Goal: Find specific page/section: Find specific page/section

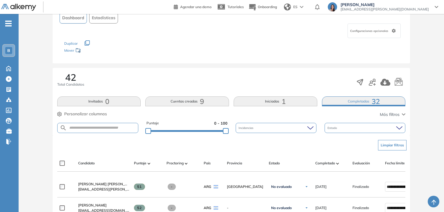
click at [8, 46] on div "B" at bounding box center [9, 51] width 12 height 12
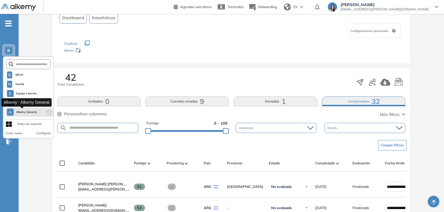
click at [24, 114] on span "Alkemy General" at bounding box center [26, 112] width 21 height 5
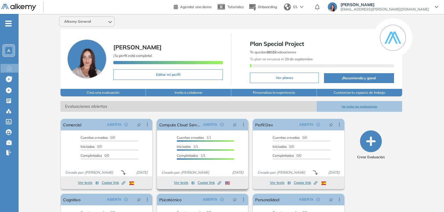
scroll to position [59, 0]
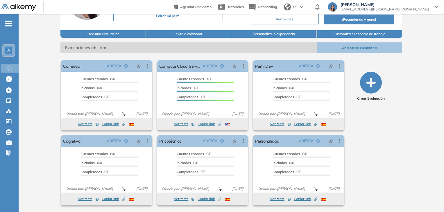
click at [348, 48] on button "Ver todas las evaluaciones" at bounding box center [359, 47] width 85 height 11
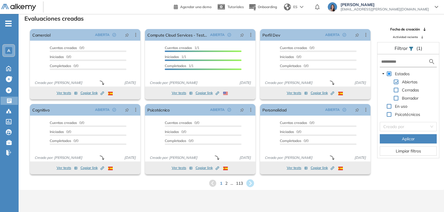
click at [249, 184] on icon at bounding box center [250, 184] width 8 height 8
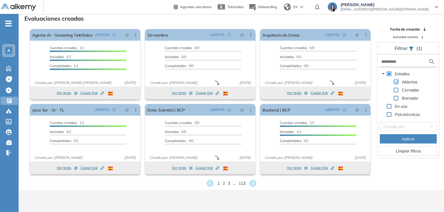
click at [253, 185] on icon at bounding box center [252, 183] width 9 height 9
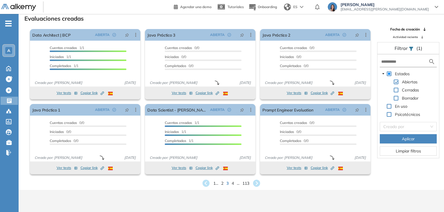
click at [258, 183] on icon at bounding box center [256, 183] width 7 height 7
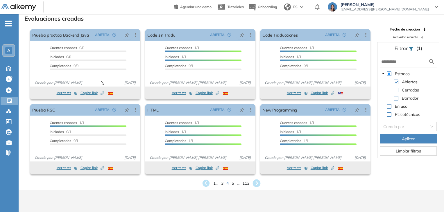
click at [253, 185] on icon at bounding box center [257, 184] width 8 height 8
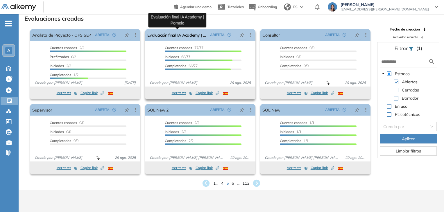
click at [165, 33] on link "Evaluación final IA Academy | Pomelo" at bounding box center [177, 35] width 60 height 12
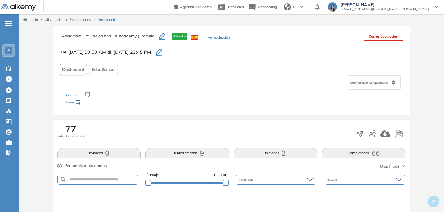
click at [353, 154] on button "Completadas 66" at bounding box center [364, 153] width 84 height 10
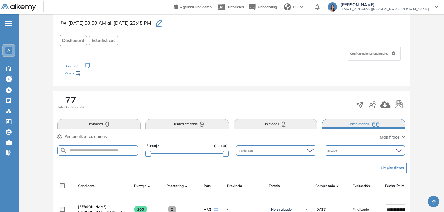
scroll to position [58, 0]
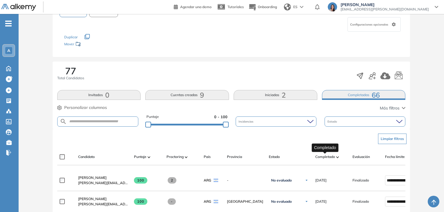
click at [332, 155] on span "Completado" at bounding box center [325, 156] width 20 height 5
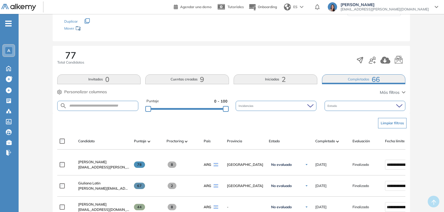
scroll to position [0, 0]
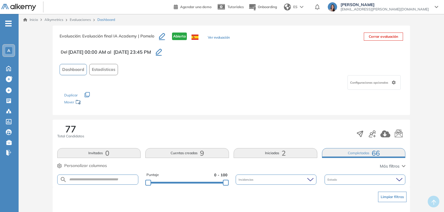
click at [8, 47] on div "A" at bounding box center [8, 50] width 7 height 7
